Goal: Book appointment/travel/reservation

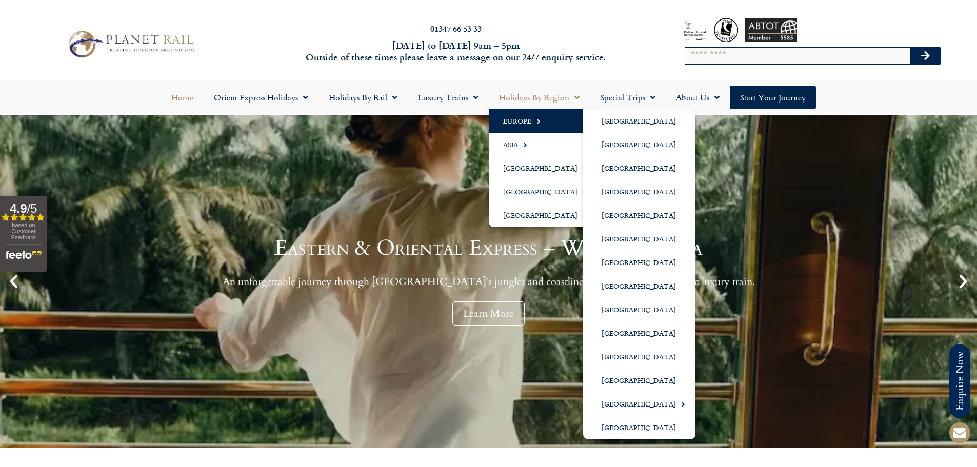
click at [530, 117] on link "Europe" at bounding box center [543, 121] width 108 height 24
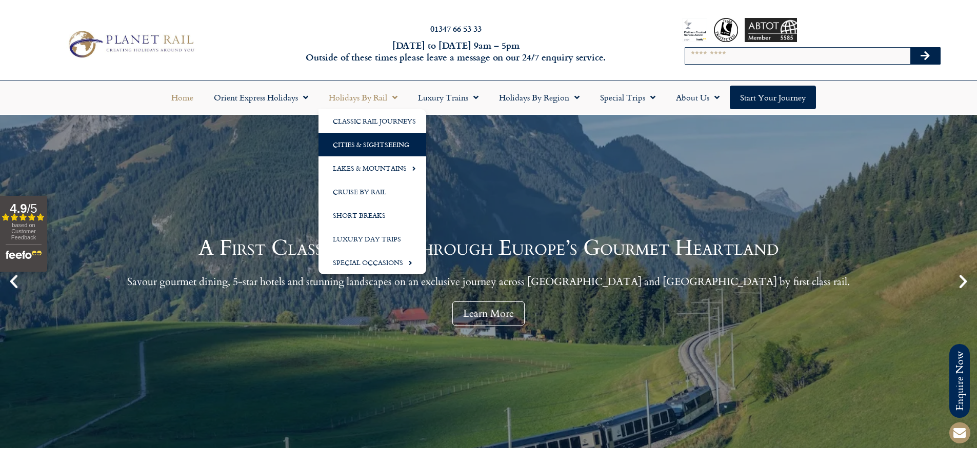
click at [375, 146] on link "Cities & Sightseeing" at bounding box center [373, 145] width 108 height 24
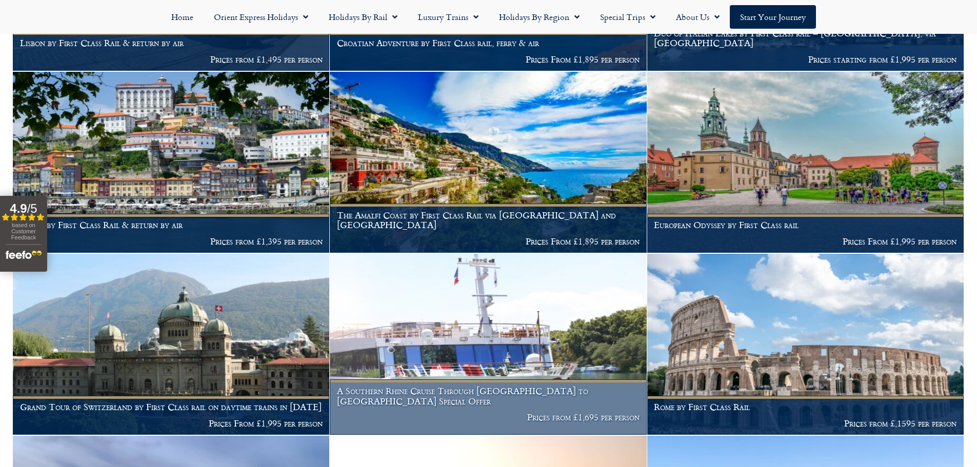
scroll to position [872, 0]
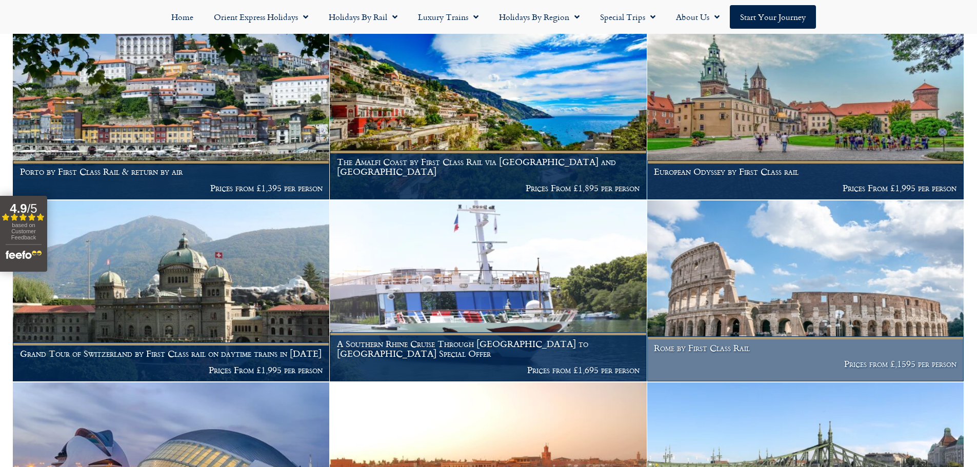
click at [820, 307] on img at bounding box center [805, 291] width 317 height 181
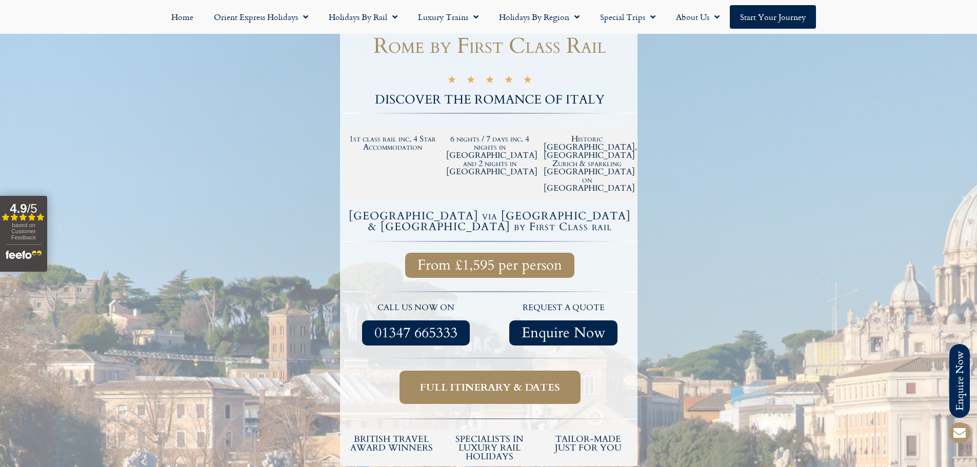
scroll to position [154, 0]
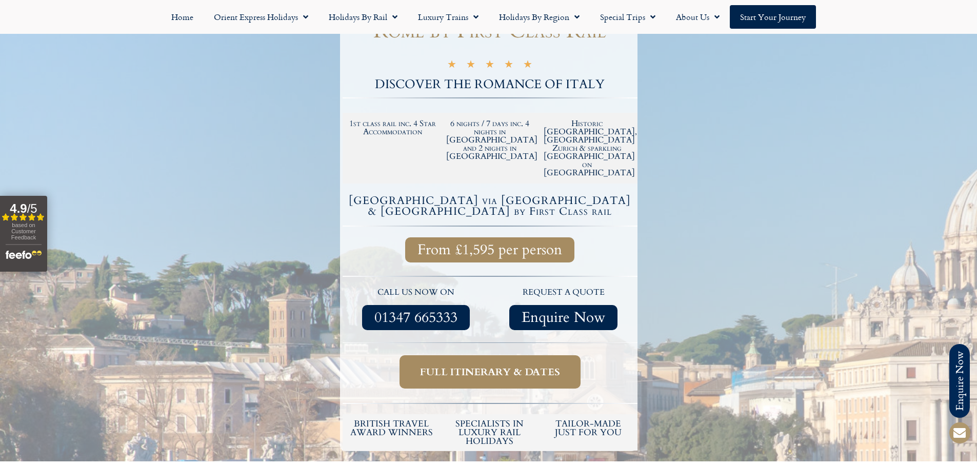
click at [491, 366] on span "Full itinerary & dates" at bounding box center [490, 372] width 140 height 13
click at [495, 366] on span "Full itinerary & dates" at bounding box center [490, 372] width 140 height 13
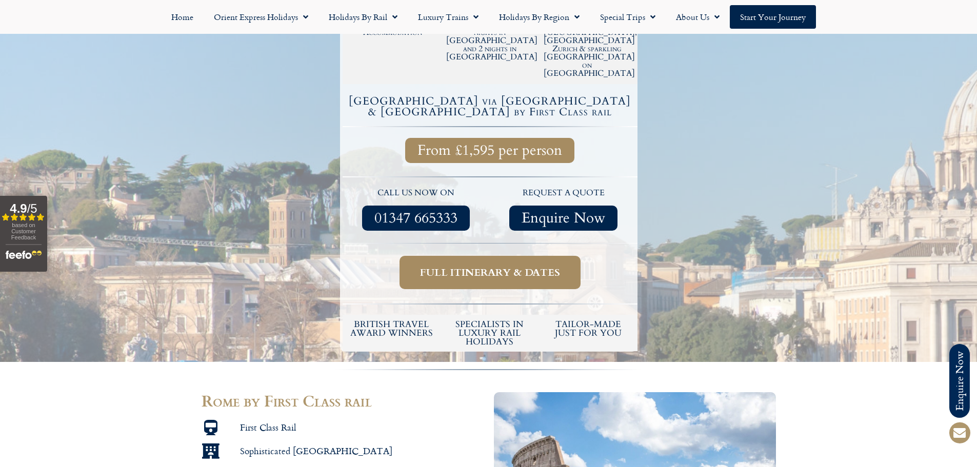
scroll to position [257, 0]
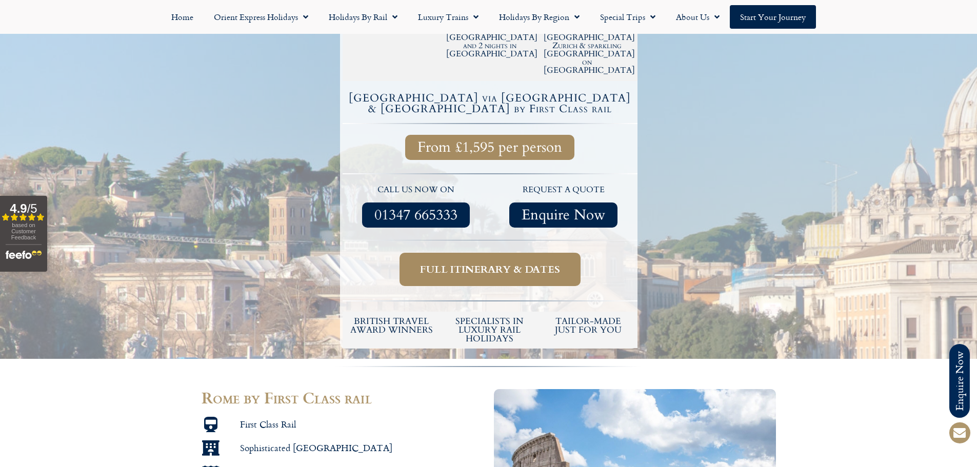
click at [472, 263] on span "Full itinerary & dates" at bounding box center [490, 269] width 140 height 13
click at [473, 263] on span "Full itinerary & dates" at bounding box center [490, 269] width 140 height 13
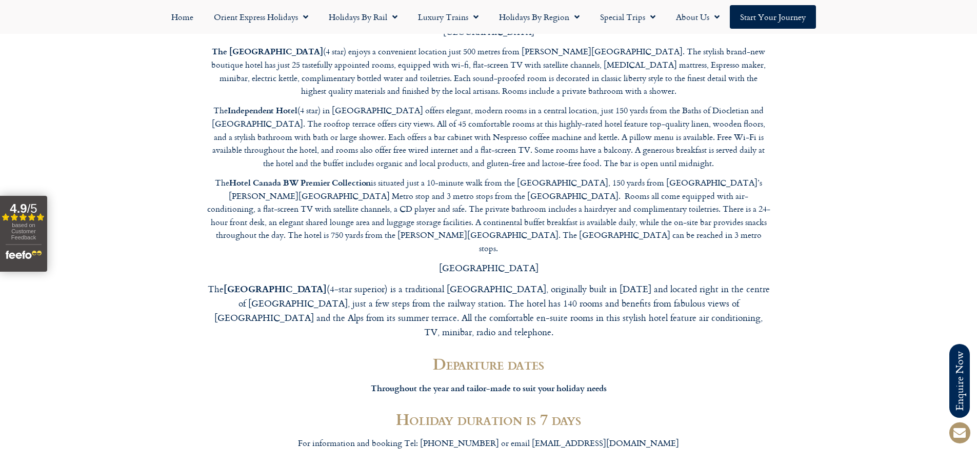
scroll to position [2822, 0]
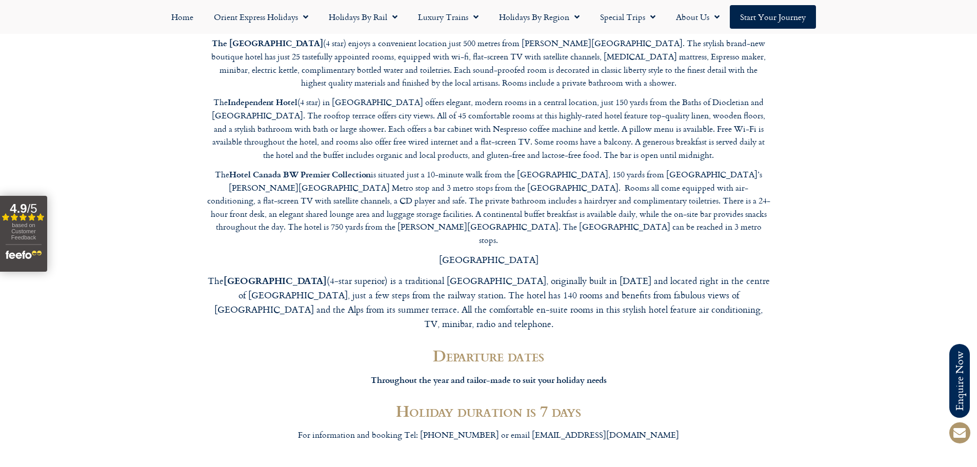
click at [503, 348] on h2 "Departure dates" at bounding box center [489, 355] width 564 height 15
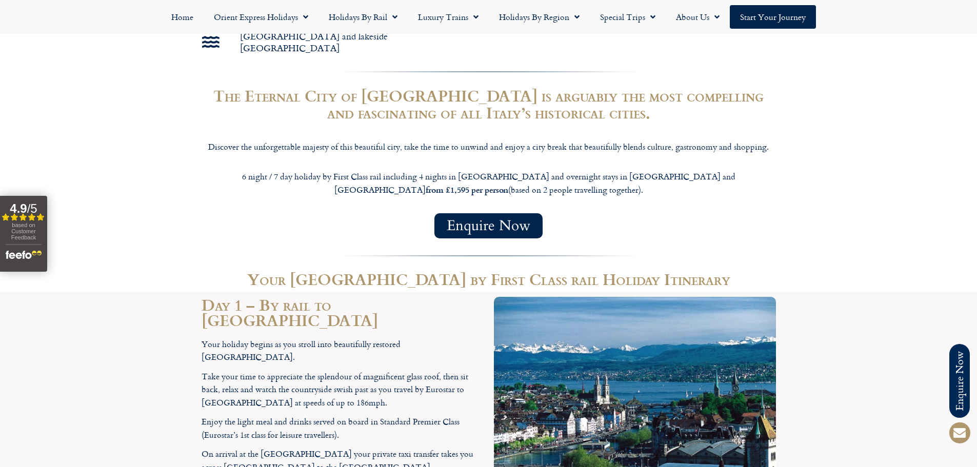
scroll to position [740, 0]
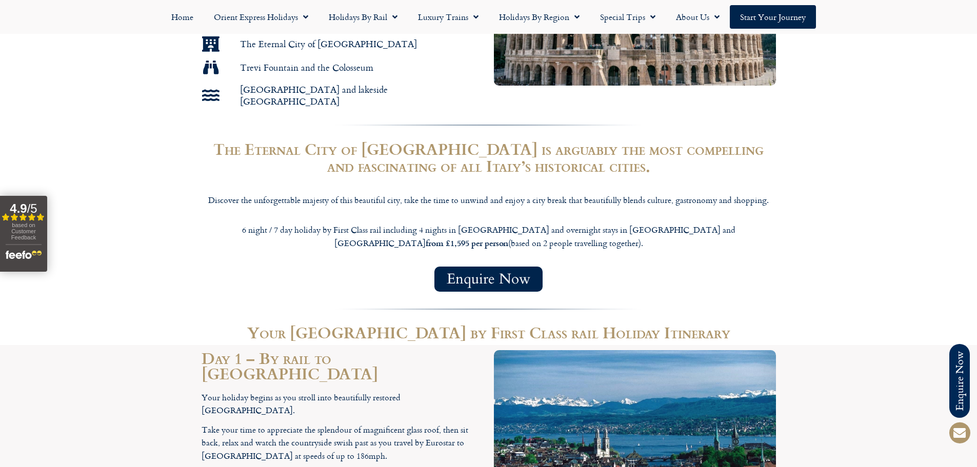
click at [524, 273] on span "Enquire Now" at bounding box center [489, 279] width 84 height 13
